Goal: Information Seeking & Learning: Check status

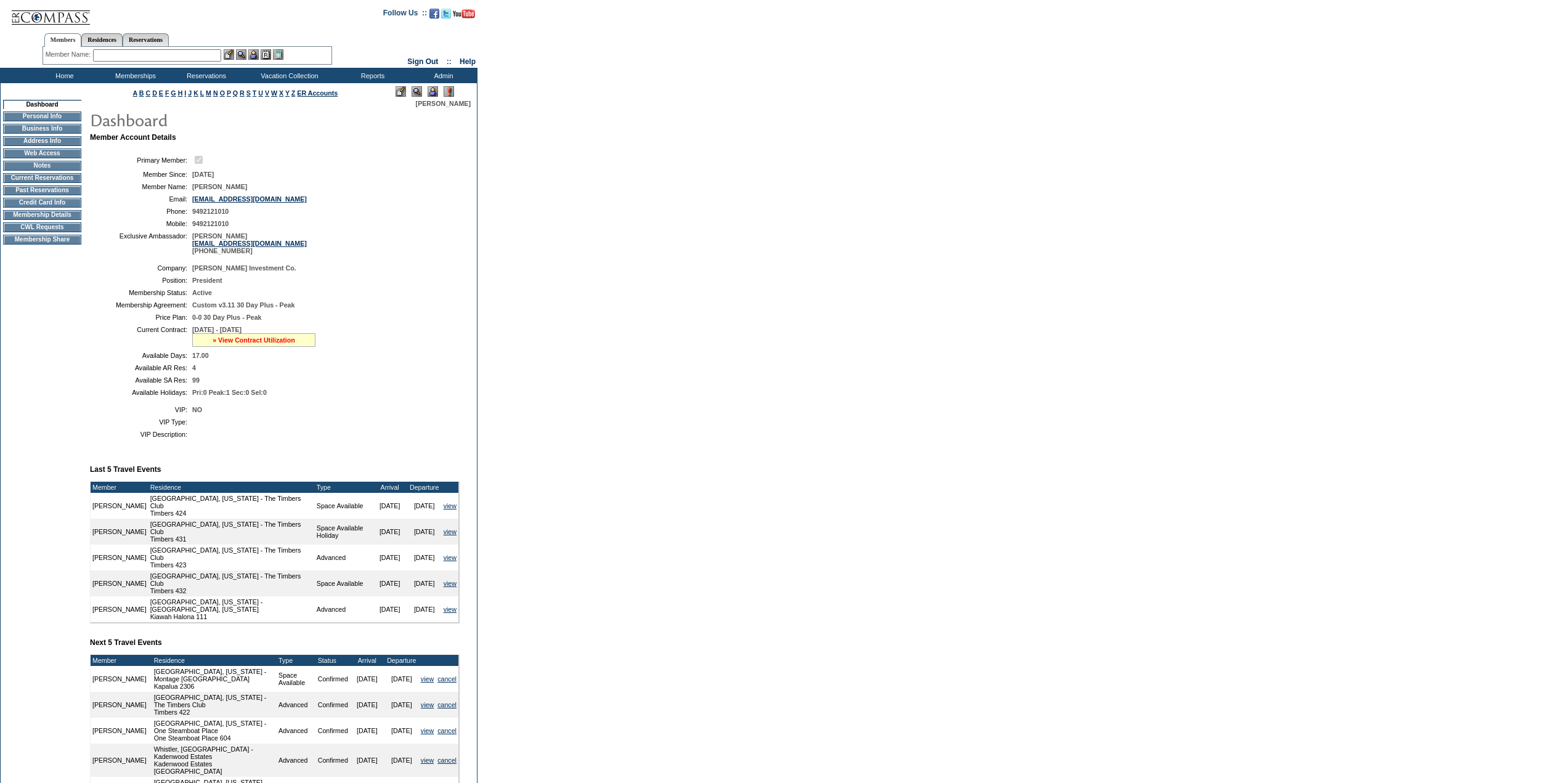
click at [239, 344] on link "» View Contract Utilization" at bounding box center [253, 340] width 83 height 8
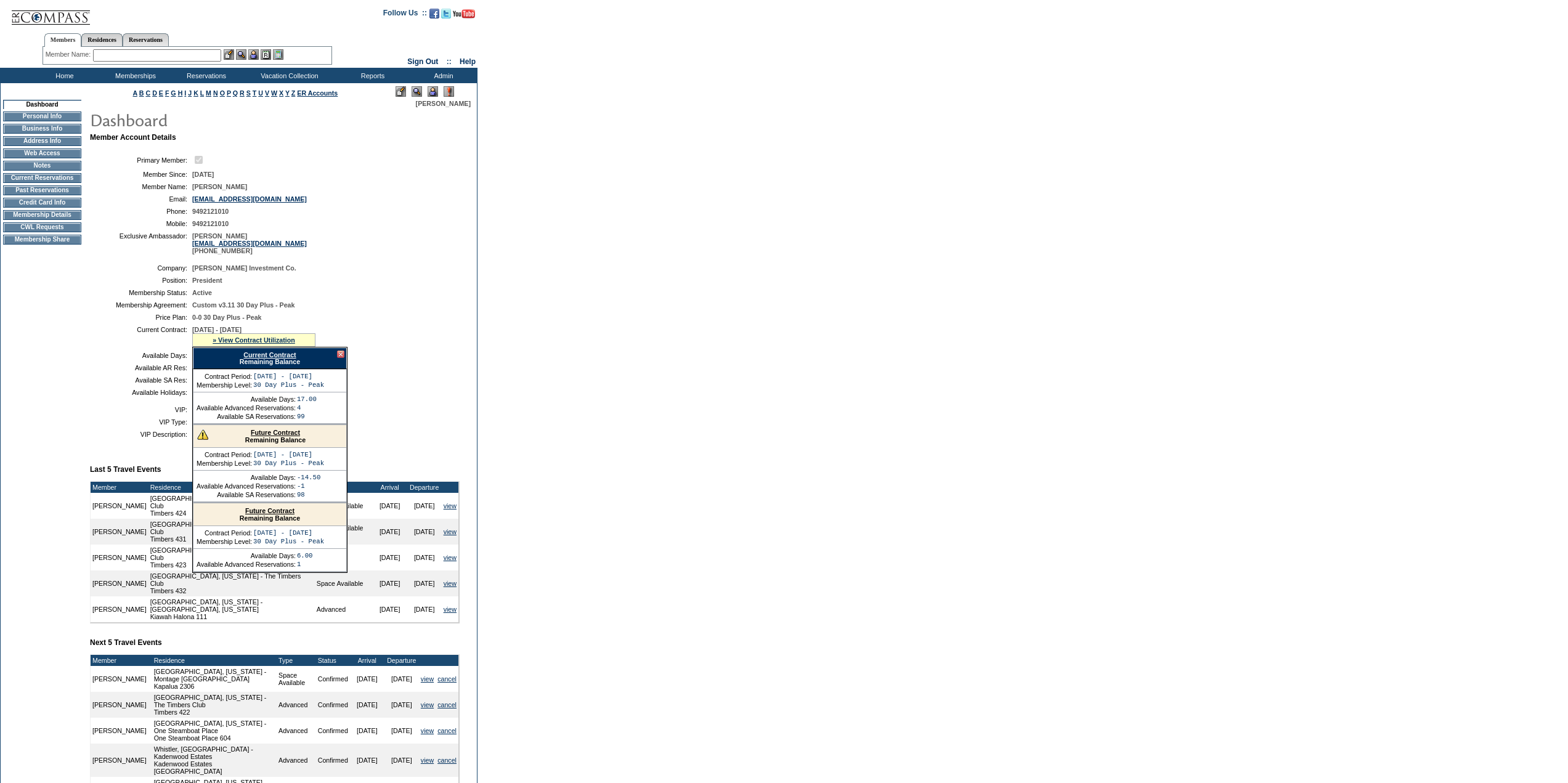
click at [260, 359] on link "Current Contract" at bounding box center [269, 355] width 52 height 8
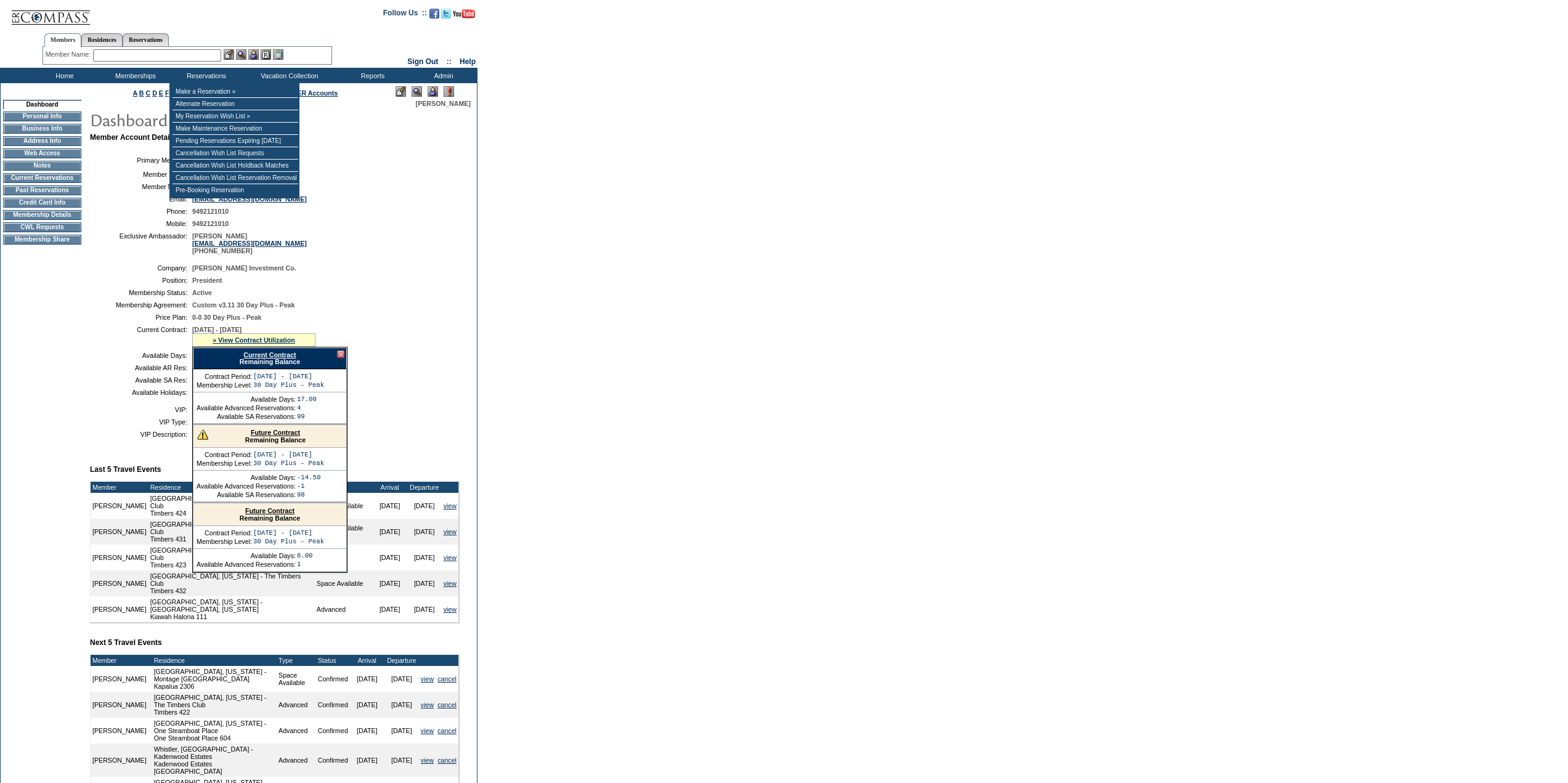
click at [179, 53] on input "text" at bounding box center [157, 55] width 128 height 12
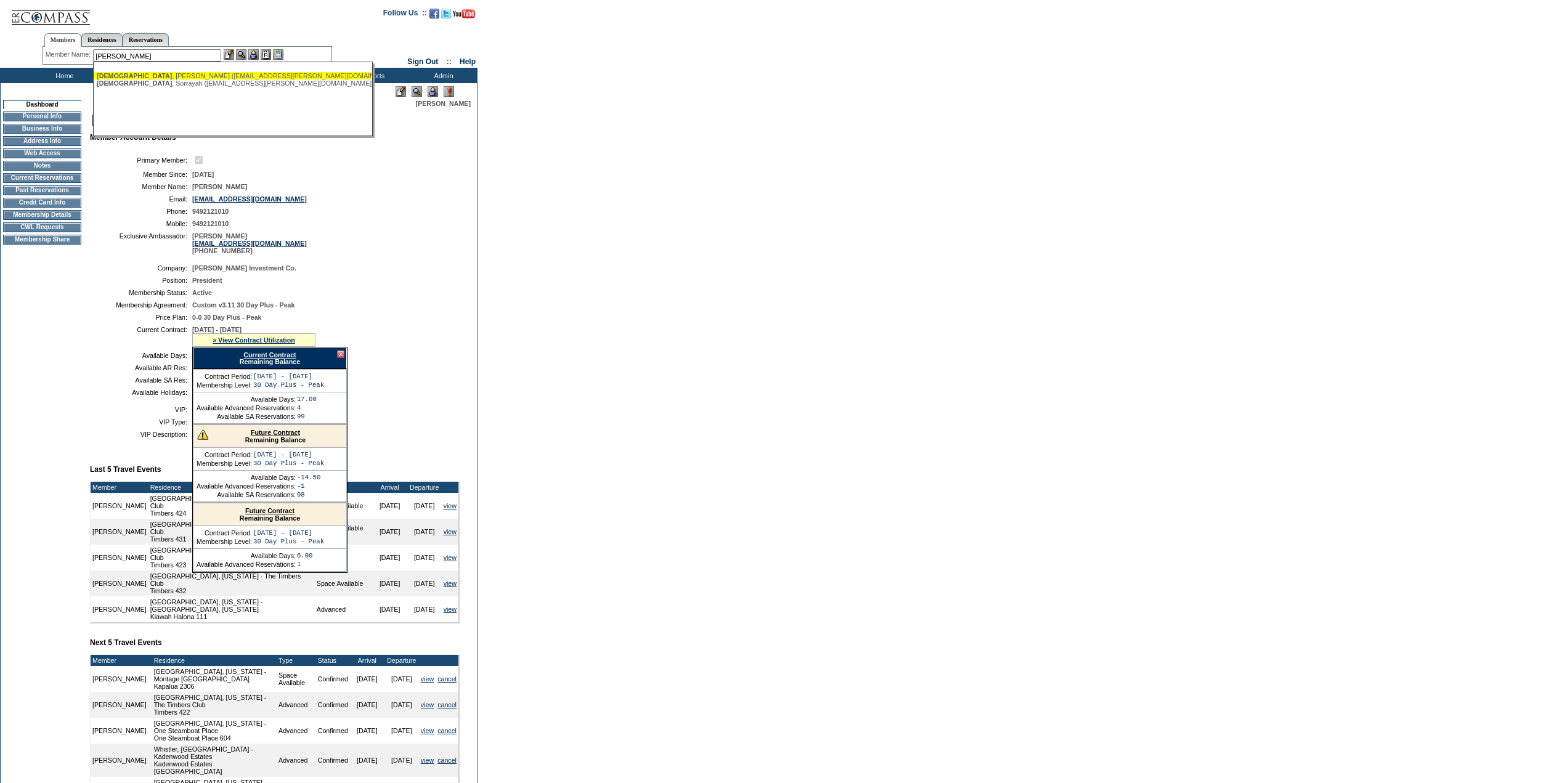
click at [176, 73] on div "[DEMOGRAPHIC_DATA][PERSON_NAME] ([EMAIL_ADDRESS][PERSON_NAME][DOMAIN_NAME])" at bounding box center [232, 75] width 271 height 8
type input "[DEMOGRAPHIC_DATA][PERSON_NAME] ([EMAIL_ADDRESS][PERSON_NAME][DOMAIN_NAME])"
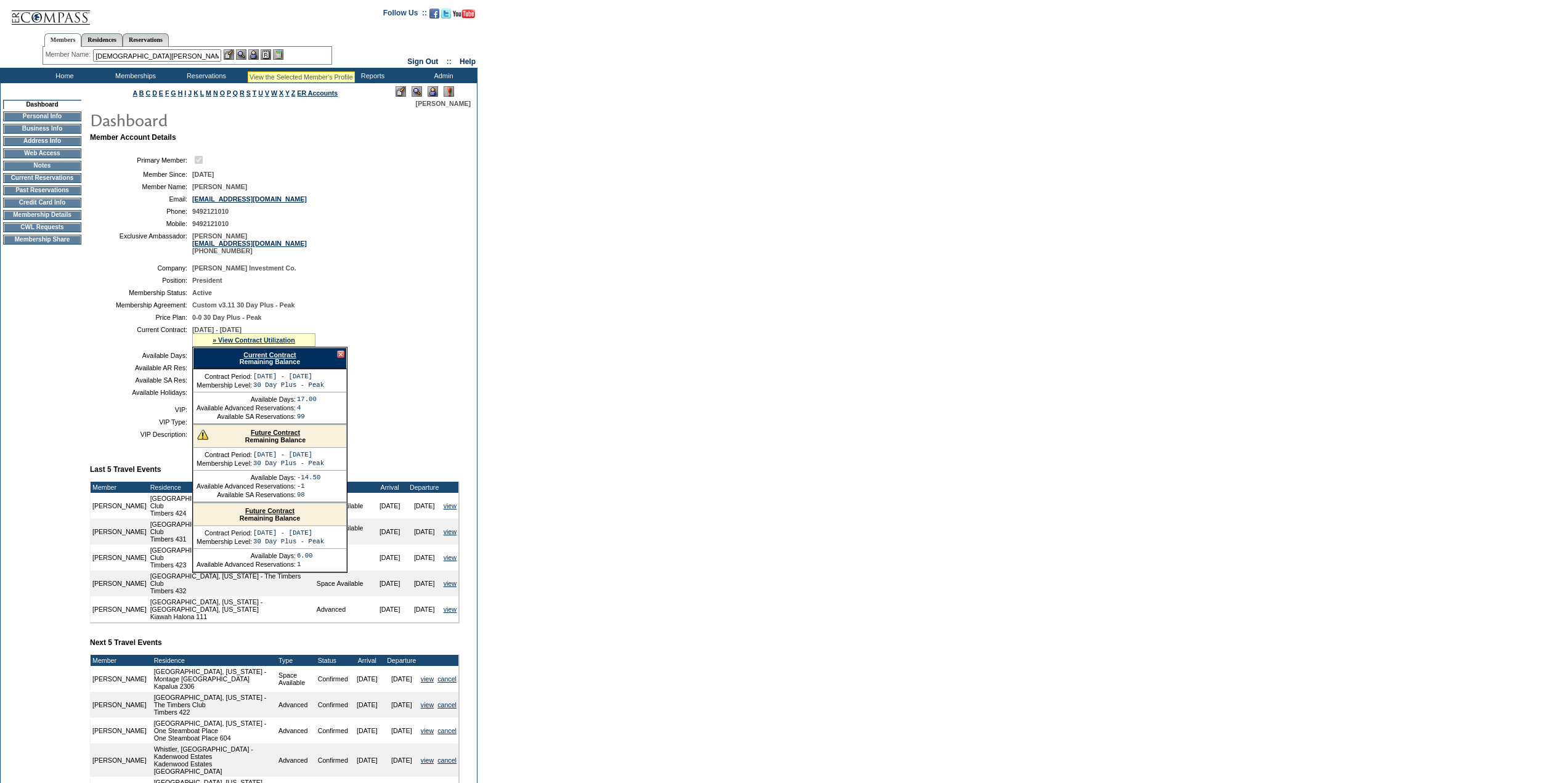
click at [246, 56] on img at bounding box center [241, 54] width 10 height 10
